Goal: Information Seeking & Learning: Learn about a topic

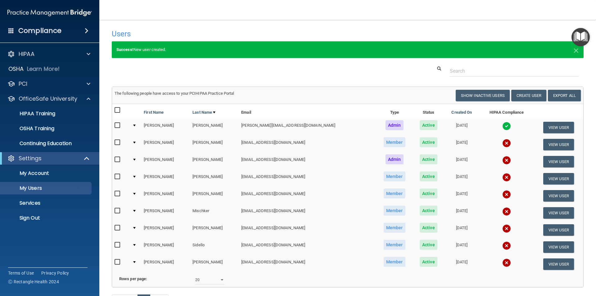
select select "20"
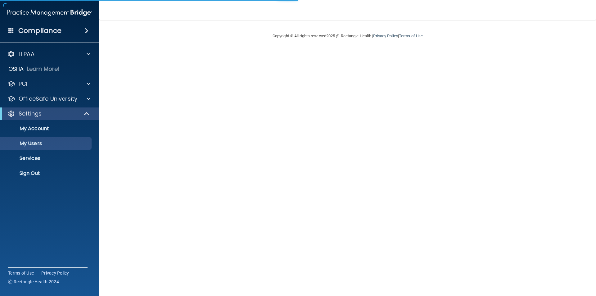
select select "20"
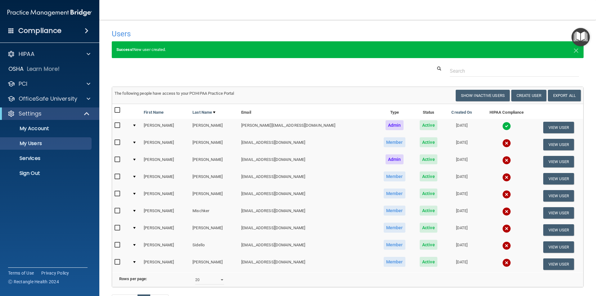
click at [39, 33] on h4 "Compliance" at bounding box center [39, 30] width 43 height 9
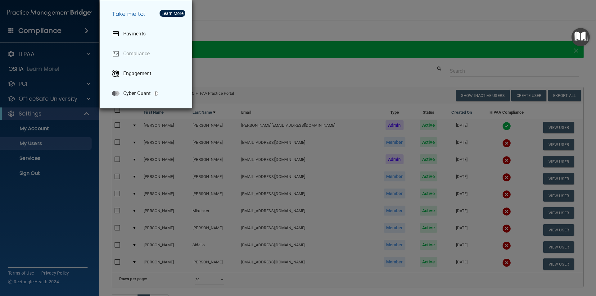
click at [52, 31] on div "Take me to: Payments Compliance Engagement Cyber Quant" at bounding box center [298, 148] width 596 height 296
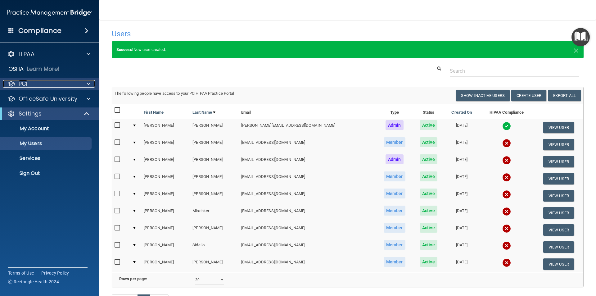
click at [39, 83] on div "PCI" at bounding box center [41, 83] width 77 height 7
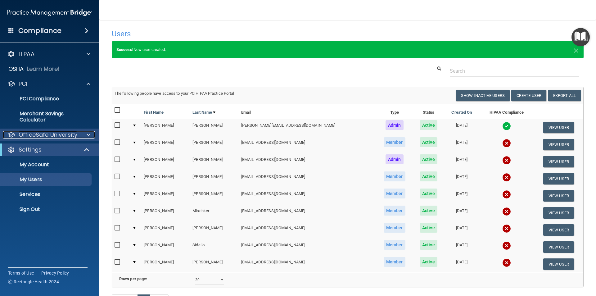
click at [58, 137] on p "OfficeSafe University" at bounding box center [48, 134] width 59 height 7
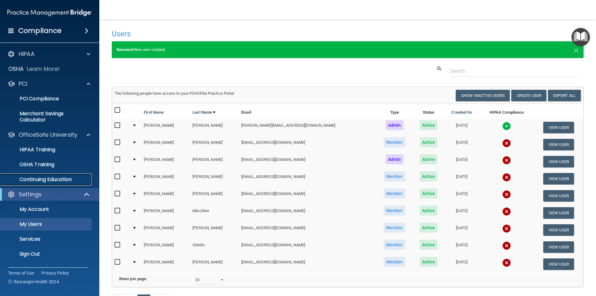
click at [57, 180] on p "Continuing Education" at bounding box center [46, 179] width 85 height 6
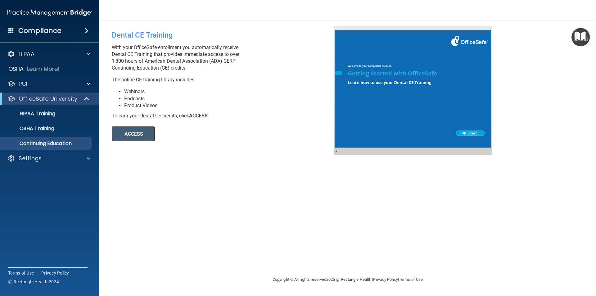
click at [139, 134] on button "ACCESS" at bounding box center [133, 133] width 43 height 15
